Goal: Navigation & Orientation: Find specific page/section

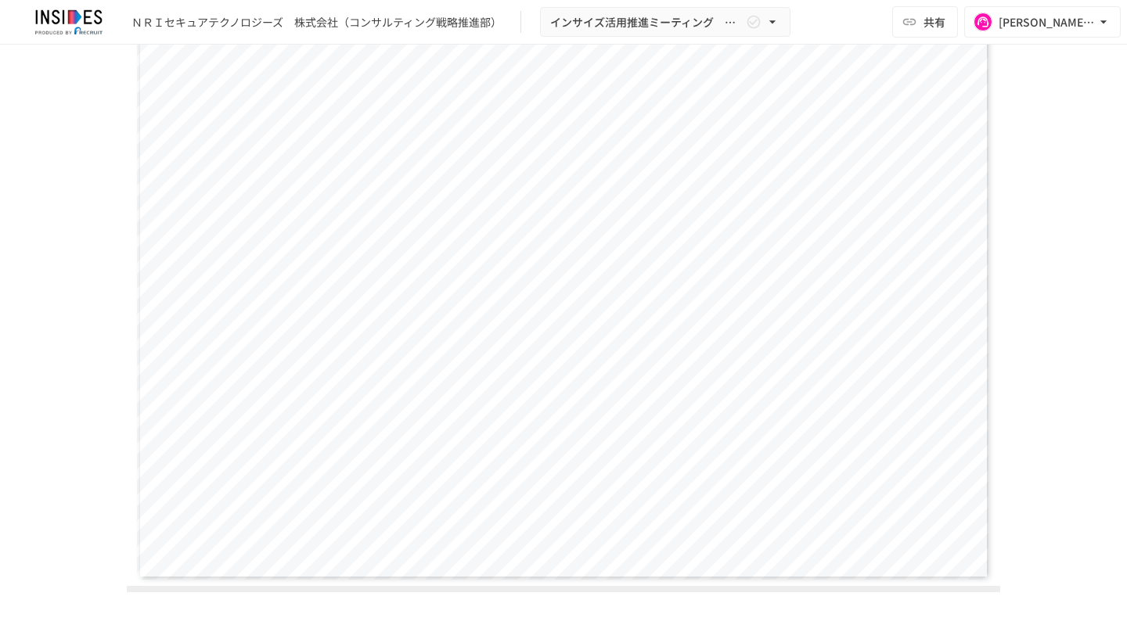
scroll to position [1469, 0]
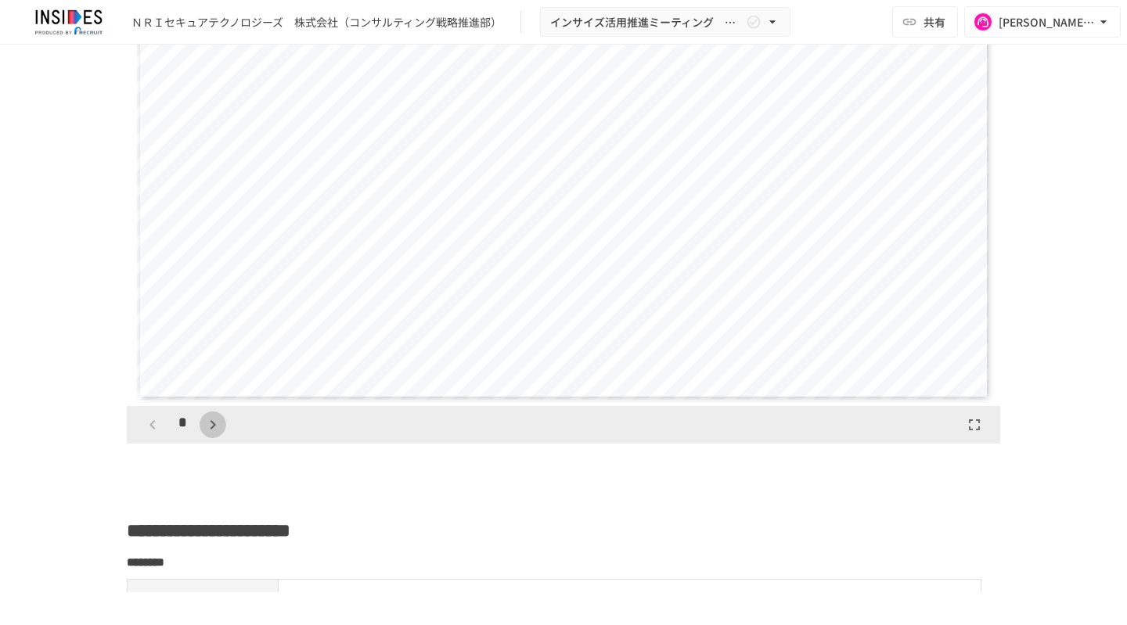
click at [208, 432] on button "button" at bounding box center [213, 425] width 27 height 27
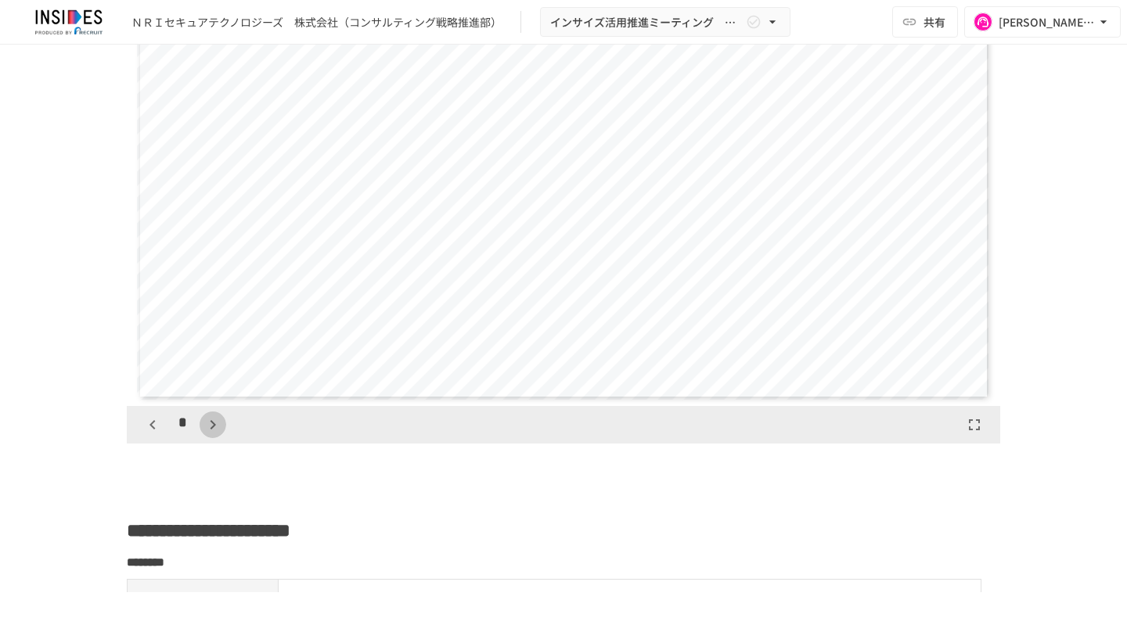
click at [208, 432] on button "button" at bounding box center [213, 425] width 27 height 27
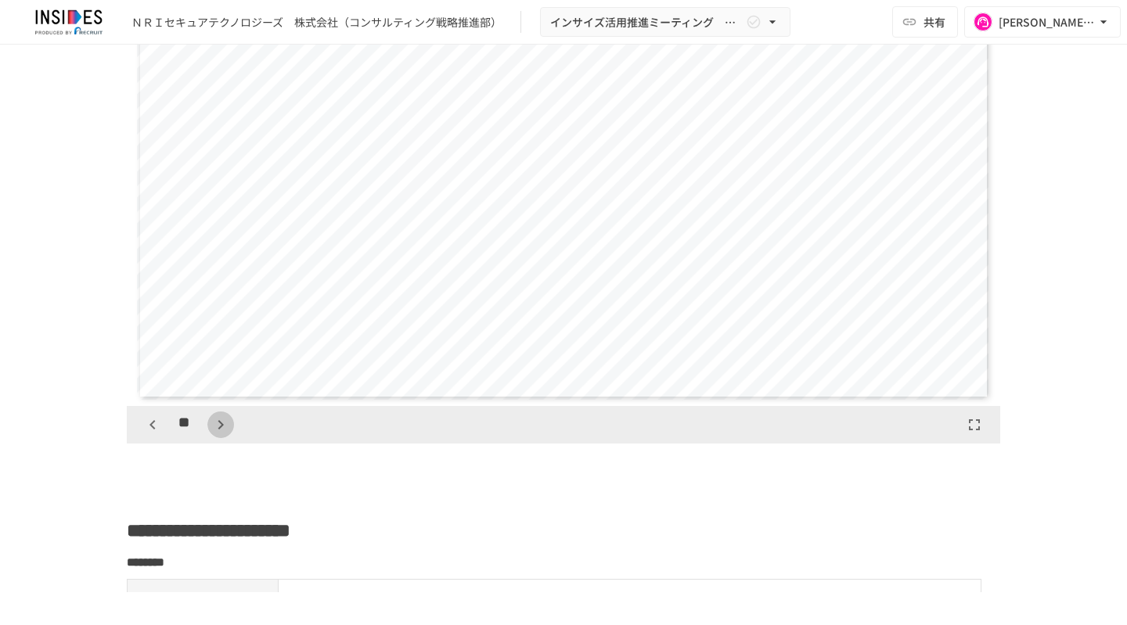
click at [208, 432] on button "button" at bounding box center [220, 425] width 27 height 27
click at [211, 428] on icon "button" at bounding box center [220, 425] width 19 height 19
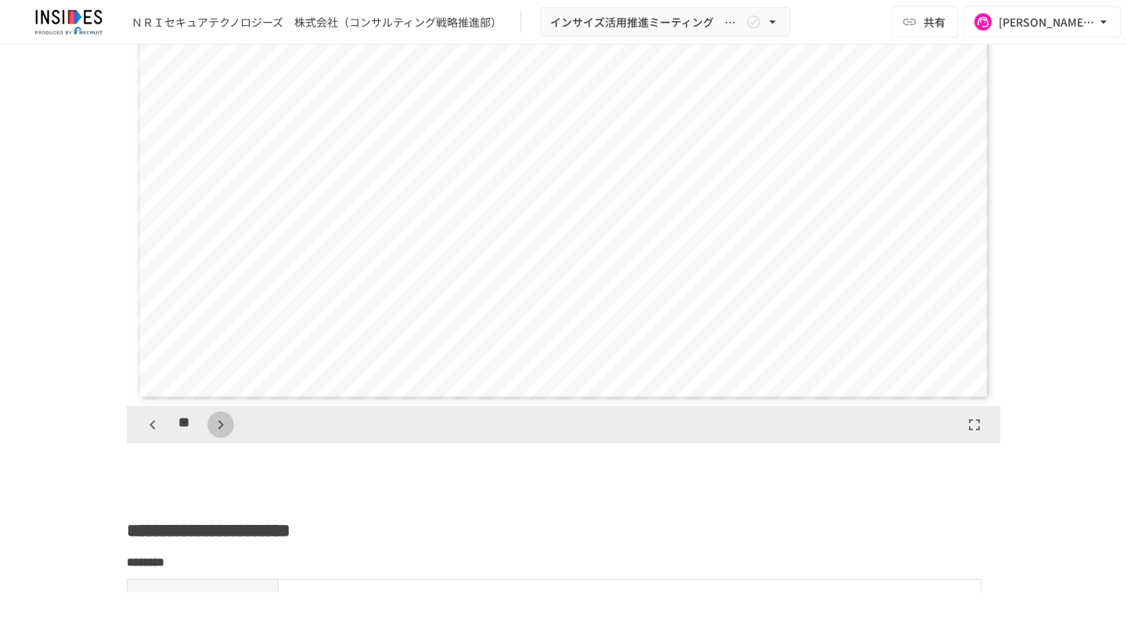
click at [211, 428] on icon "button" at bounding box center [220, 425] width 19 height 19
click at [211, 427] on icon "button" at bounding box center [220, 425] width 19 height 19
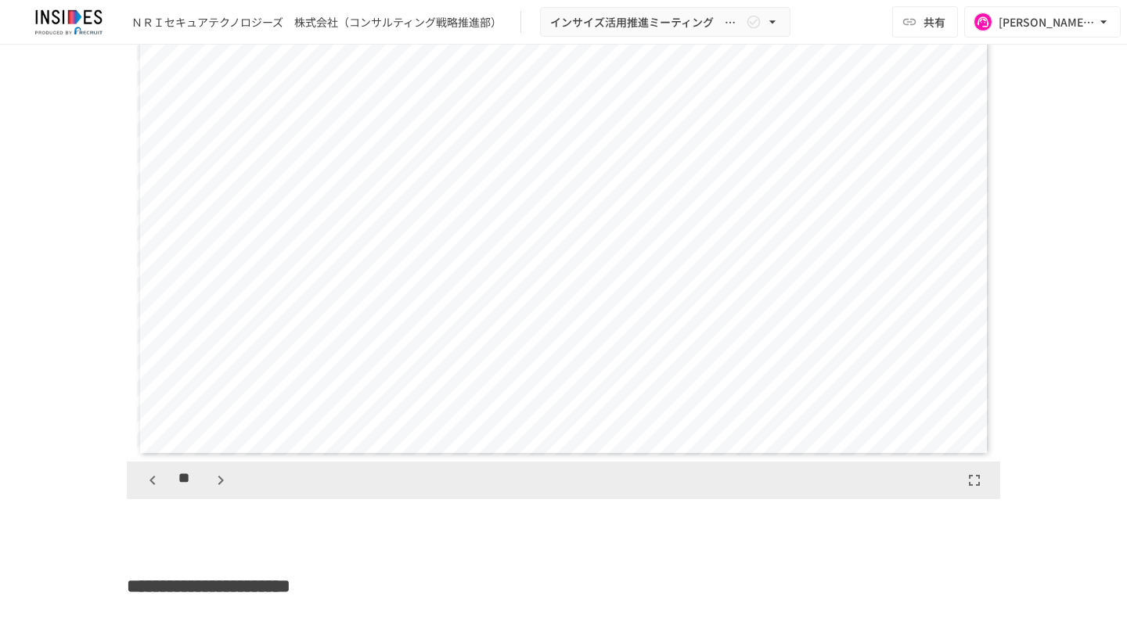
scroll to position [1415, 0]
click at [144, 480] on icon "button" at bounding box center [152, 479] width 19 height 19
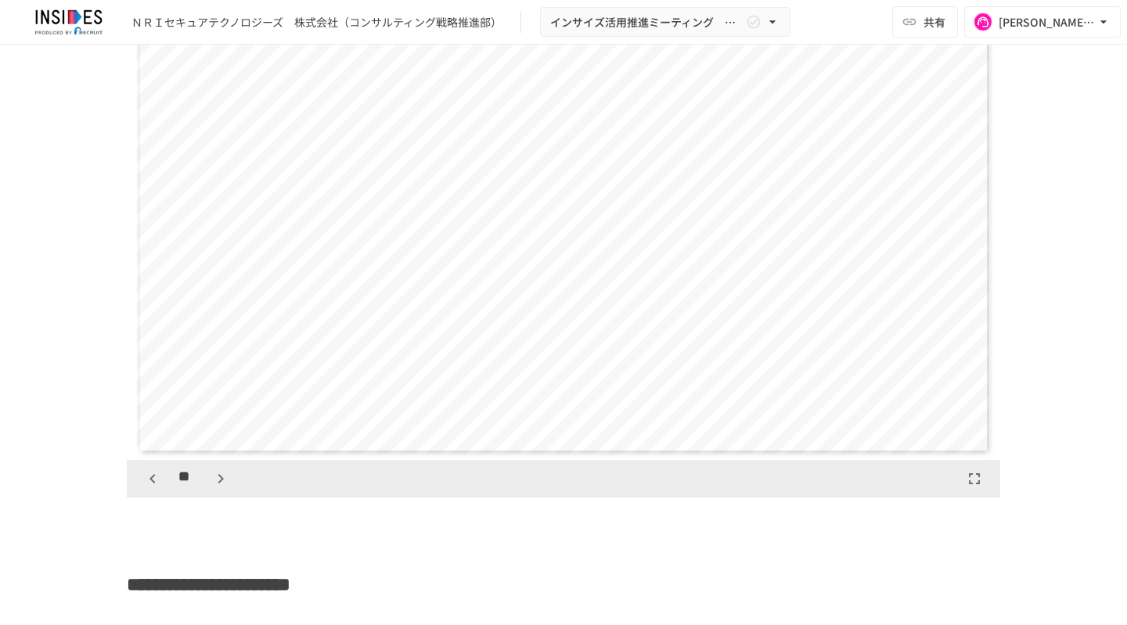
click at [144, 480] on icon "button" at bounding box center [152, 479] width 19 height 19
click at [218, 475] on icon "button" at bounding box center [220, 478] width 5 height 9
click at [222, 484] on icon "button" at bounding box center [220, 479] width 19 height 19
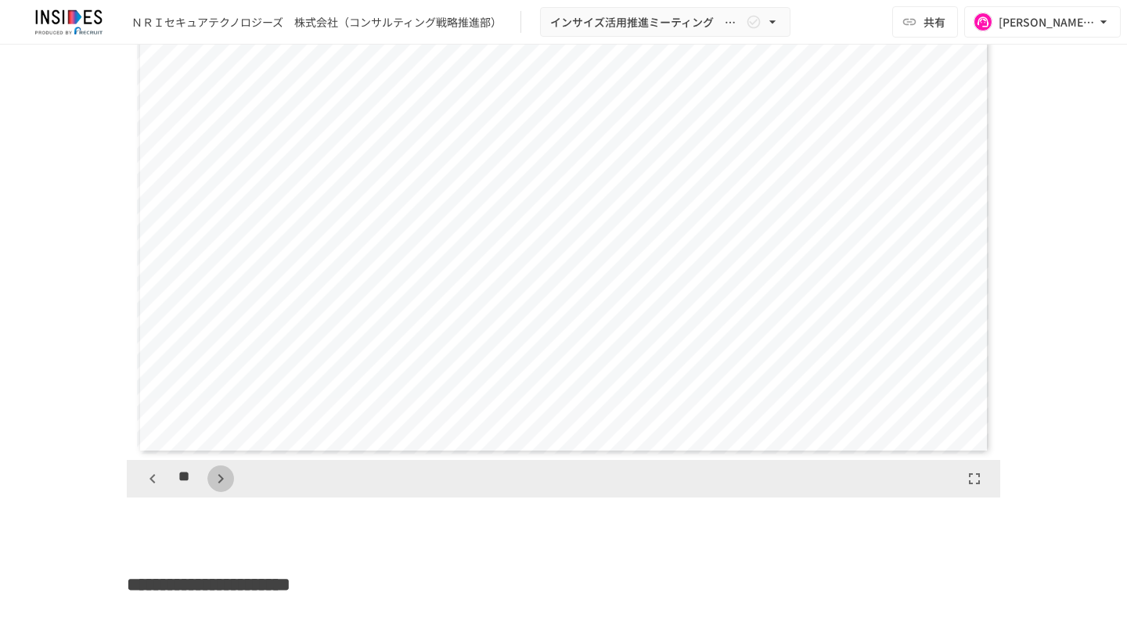
click at [222, 484] on icon "button" at bounding box center [220, 479] width 19 height 19
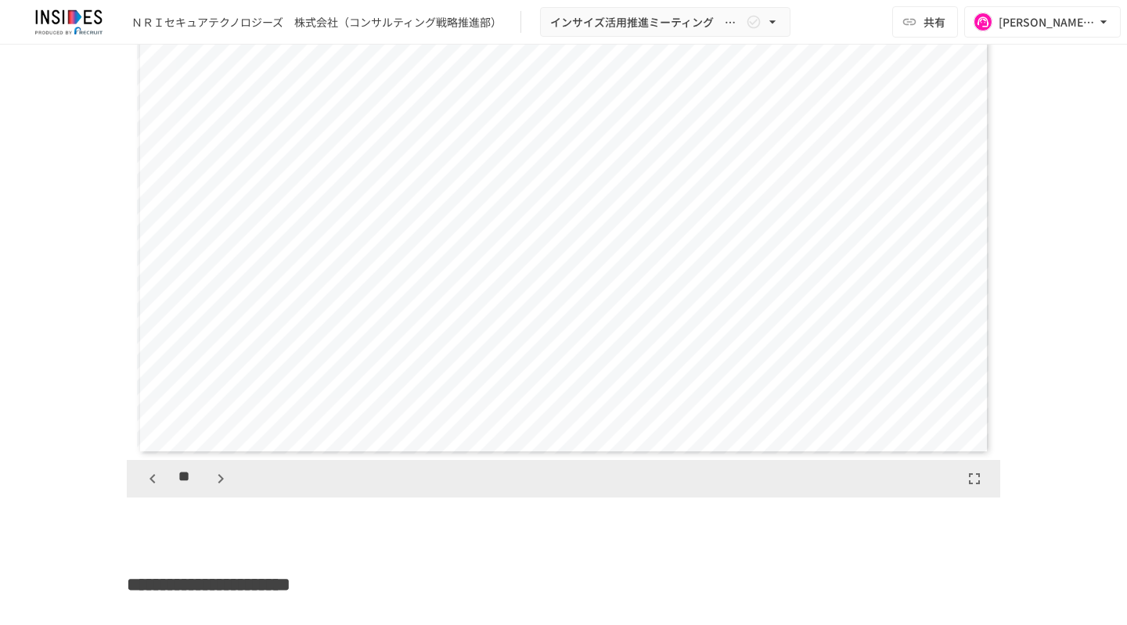
click at [222, 484] on icon "button" at bounding box center [220, 479] width 19 height 19
click at [147, 477] on icon "button" at bounding box center [152, 479] width 19 height 19
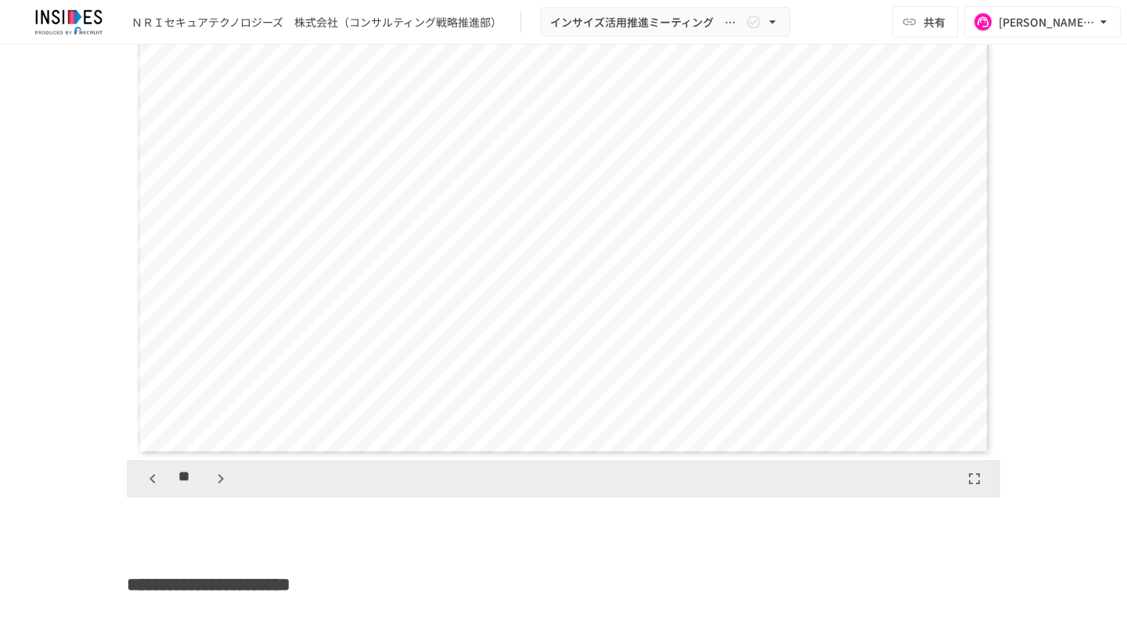
click at [147, 477] on icon "button" at bounding box center [152, 479] width 19 height 19
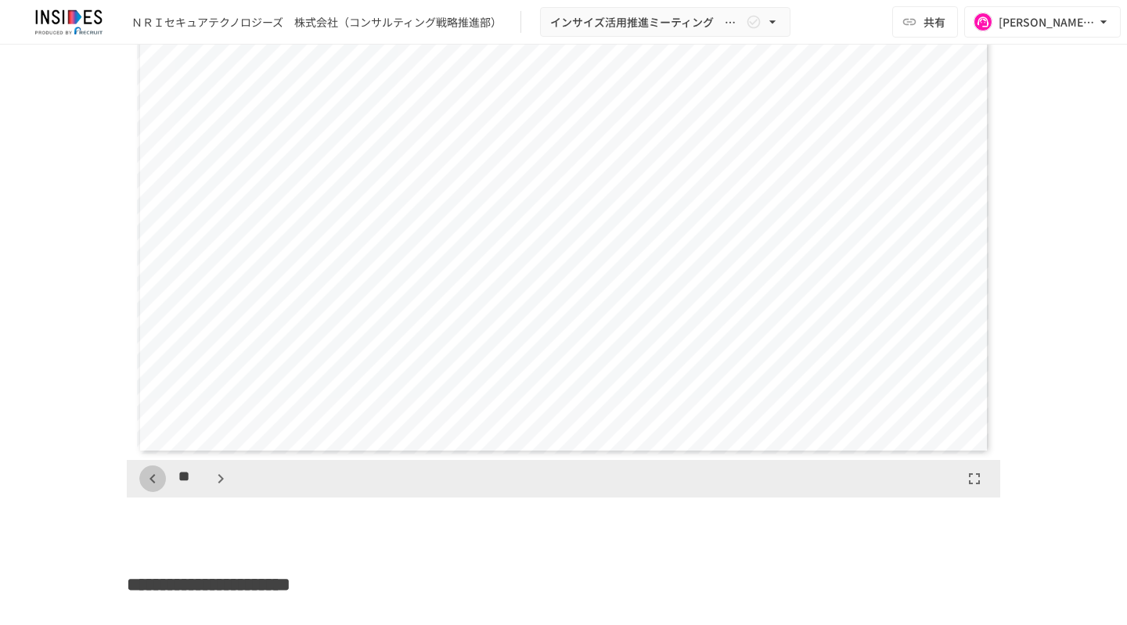
click at [147, 477] on icon "button" at bounding box center [152, 479] width 19 height 19
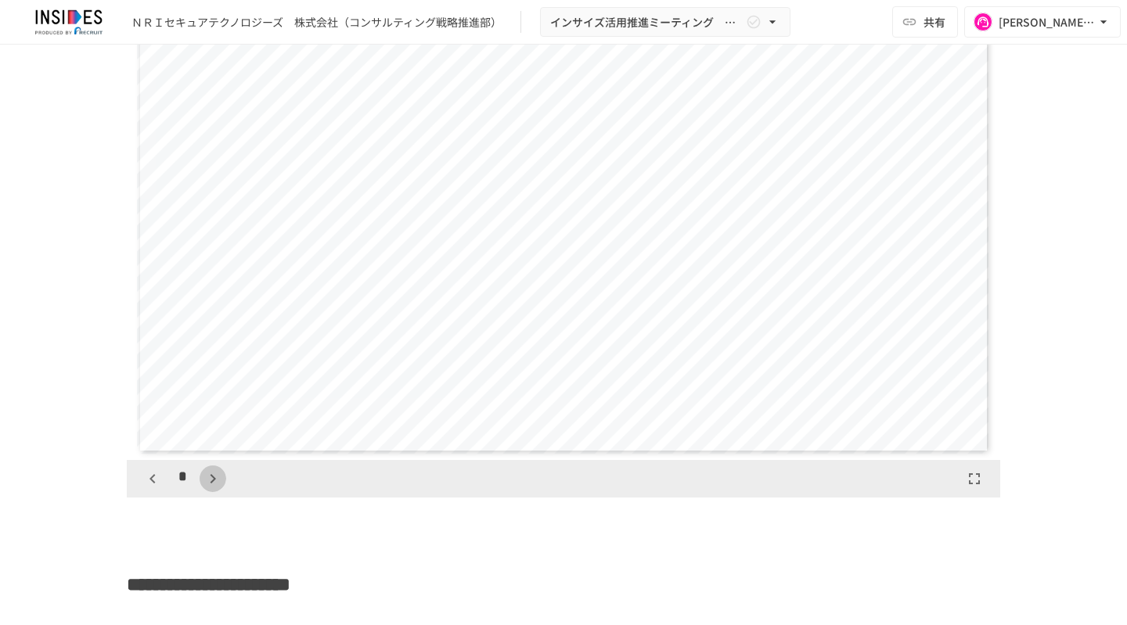
click at [207, 477] on icon "button" at bounding box center [212, 479] width 19 height 19
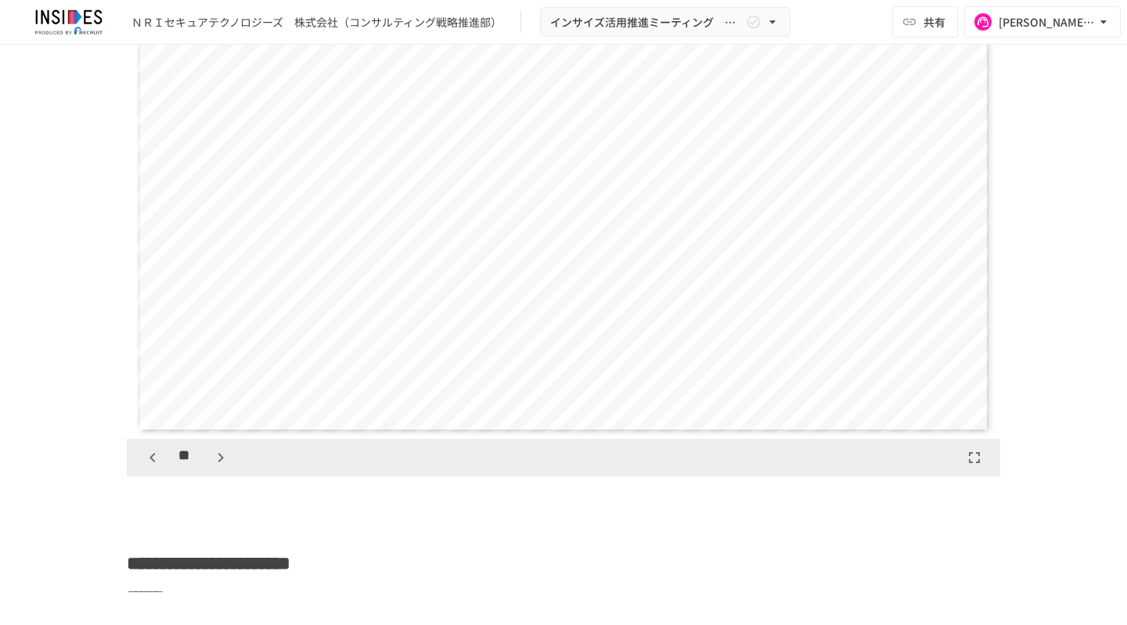
scroll to position [1435, 0]
click at [211, 456] on icon "button" at bounding box center [220, 458] width 19 height 19
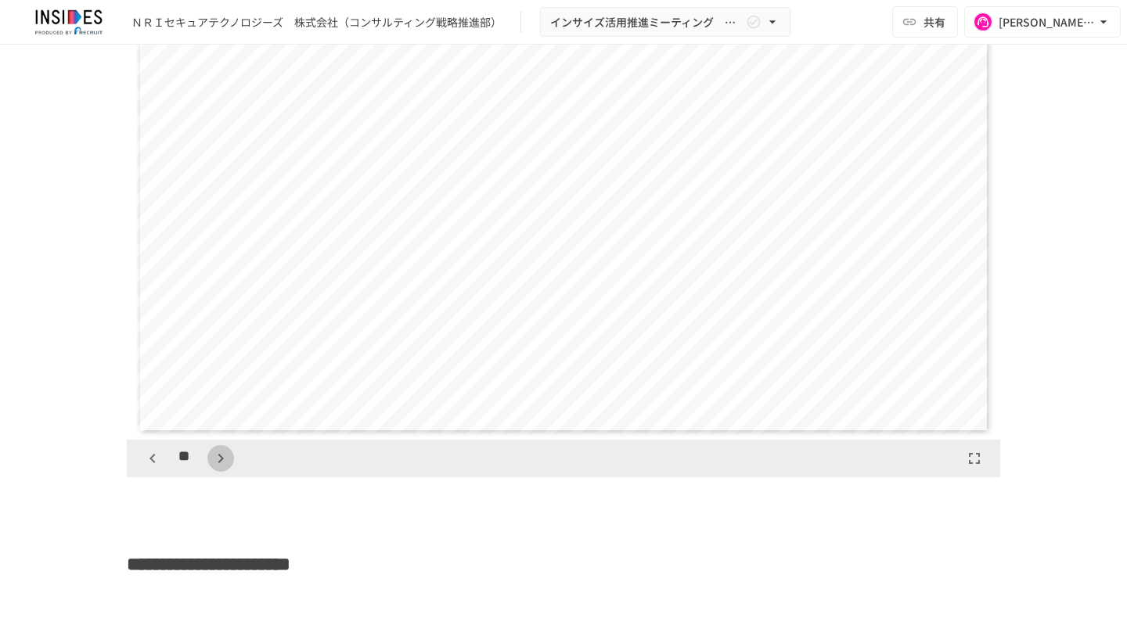
click at [211, 456] on icon "button" at bounding box center [220, 458] width 19 height 19
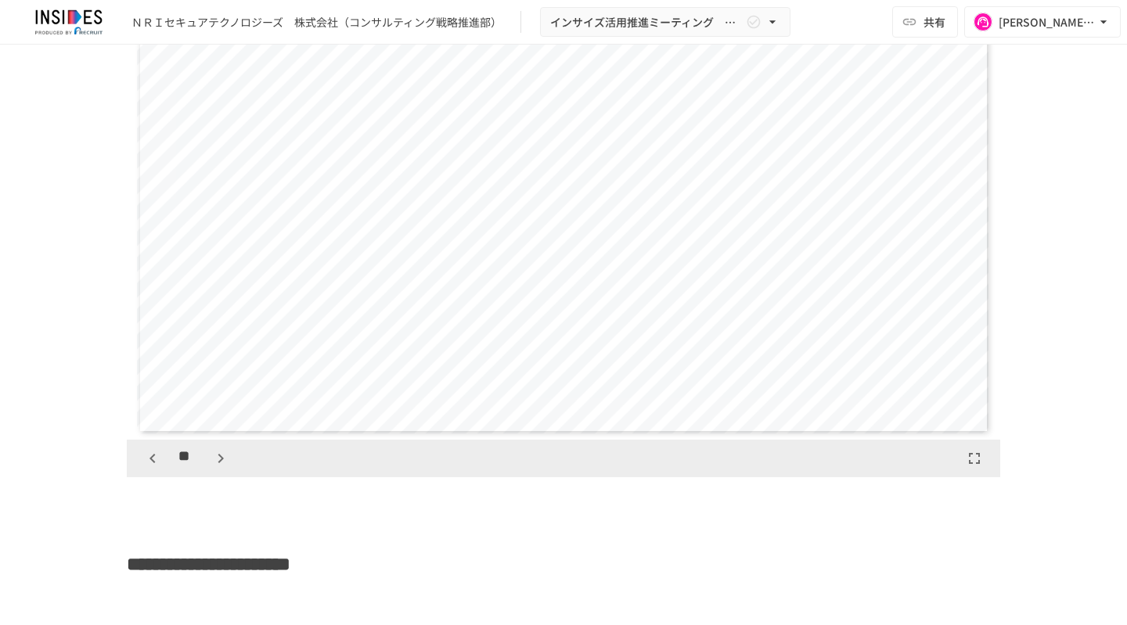
click at [211, 456] on icon "button" at bounding box center [220, 458] width 19 height 19
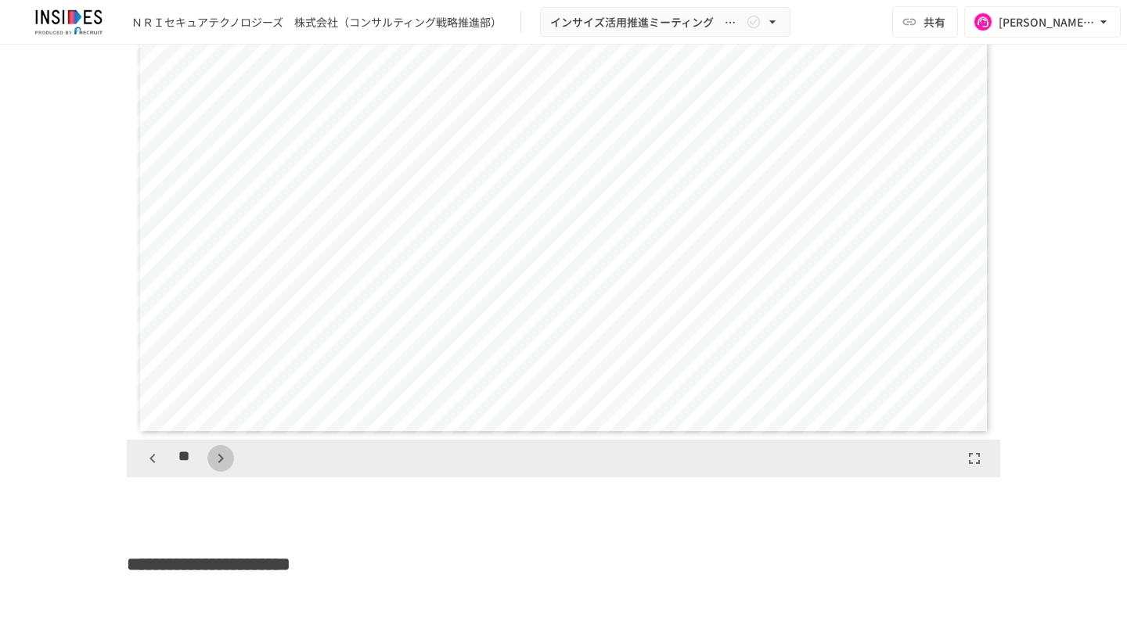
click at [211, 456] on icon "button" at bounding box center [220, 458] width 19 height 19
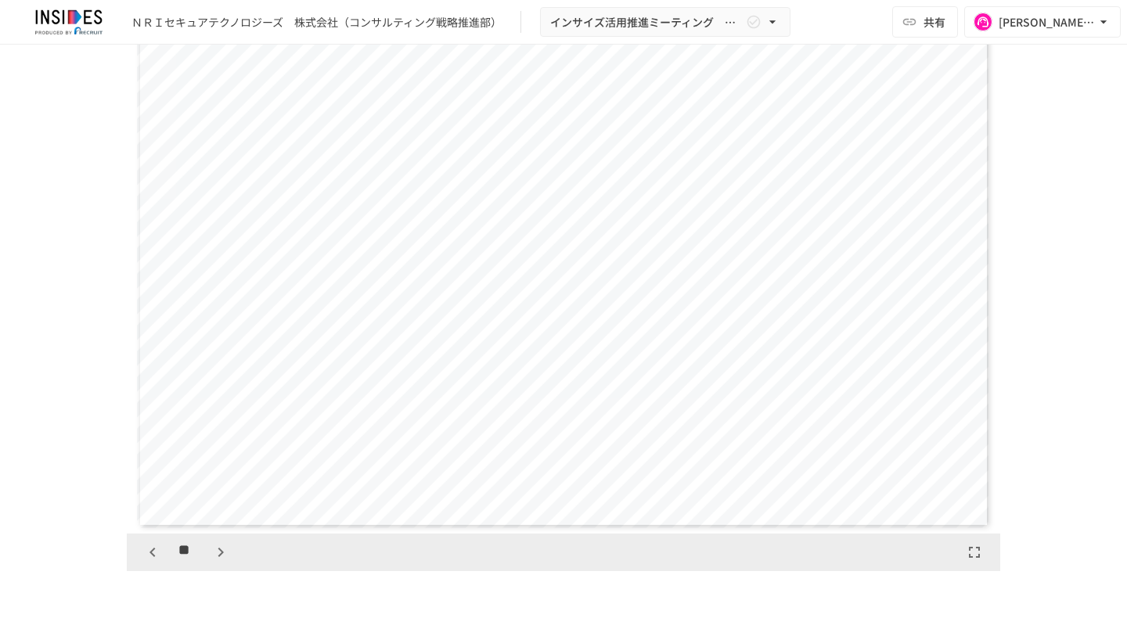
scroll to position [1338, 0]
